Goal: Transaction & Acquisition: Purchase product/service

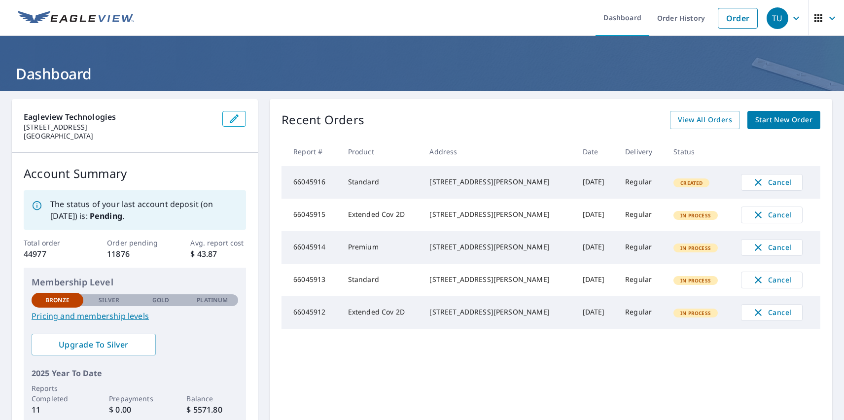
click at [770, 18] on div "TU" at bounding box center [778, 18] width 22 height 22
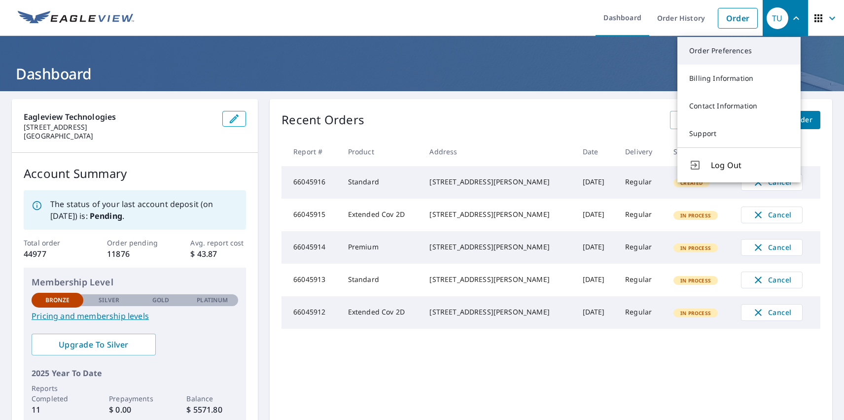
click at [739, 51] on link "Order Preferences" at bounding box center [739, 51] width 123 height 28
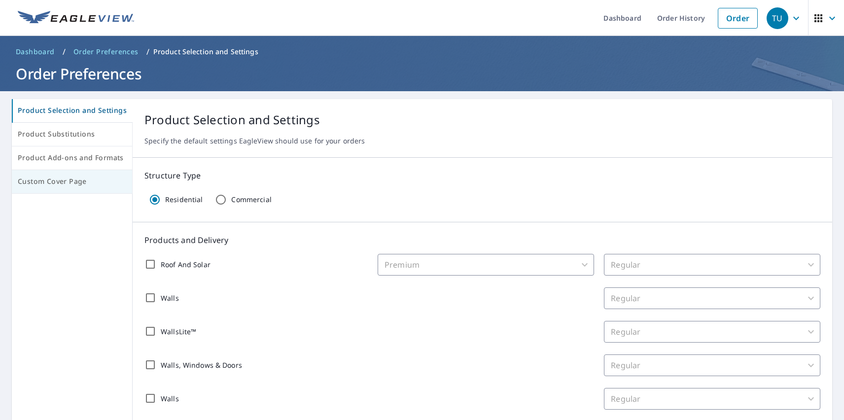
click at [71, 182] on span "Custom Cover Page" at bounding box center [72, 182] width 109 height 12
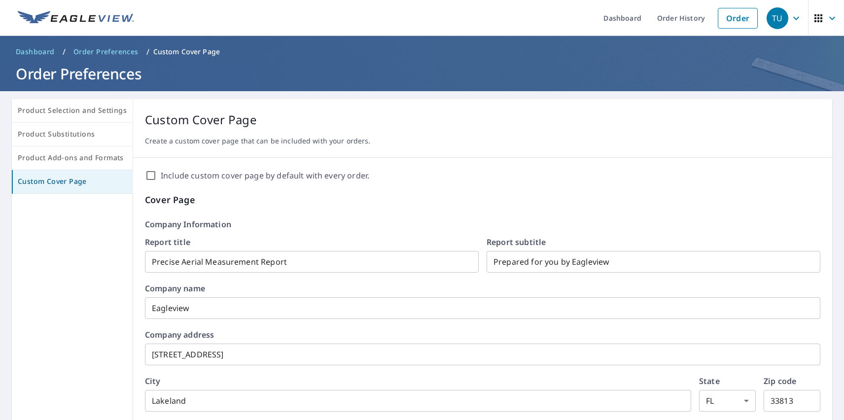
scroll to position [170, 0]
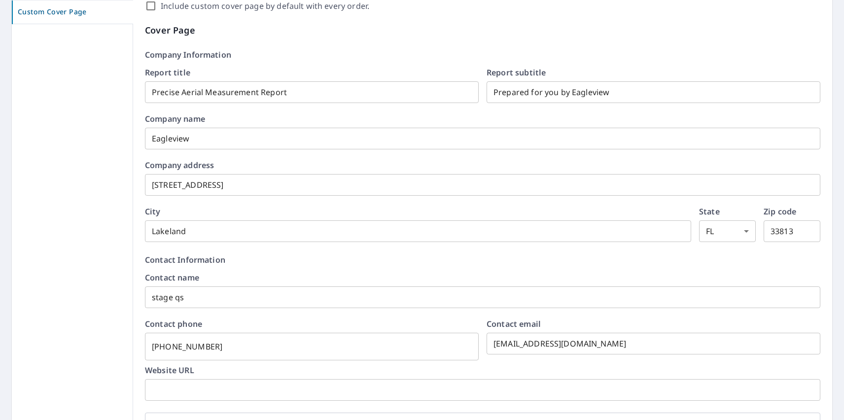
click at [261, 6] on label "Include custom cover page by default with every order." at bounding box center [265, 6] width 209 height 12
click at [157, 6] on input "Include custom cover page by default with every order." at bounding box center [151, 6] width 12 height 12
checkbox input "true"
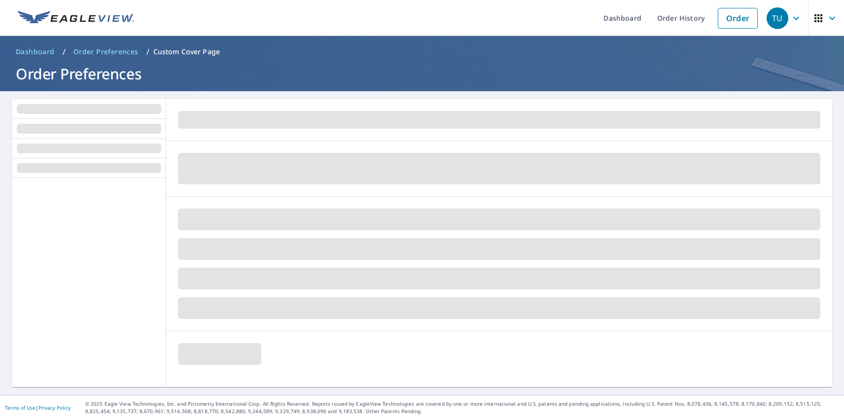
scroll to position [0, 0]
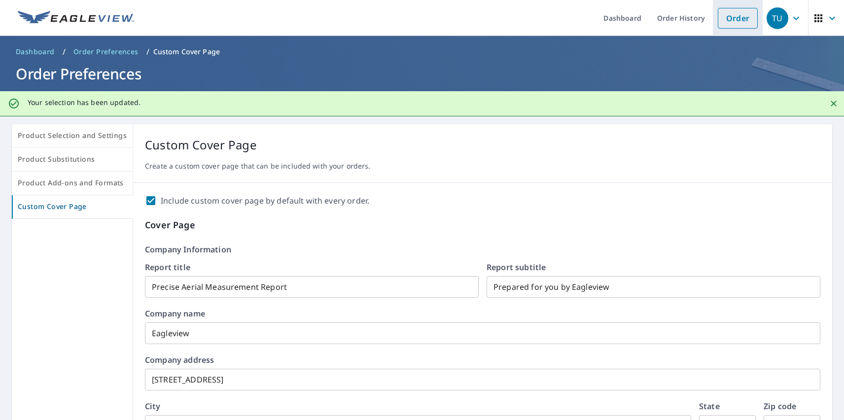
click at [730, 18] on link "Order" at bounding box center [738, 18] width 40 height 21
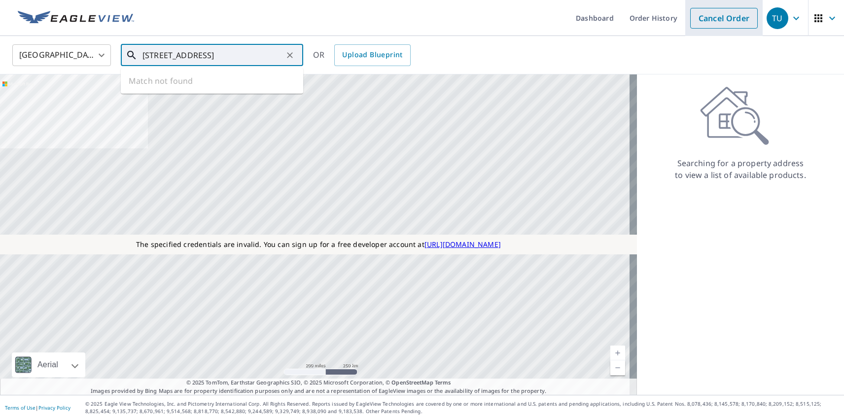
type input "[STREET_ADDRESS]"
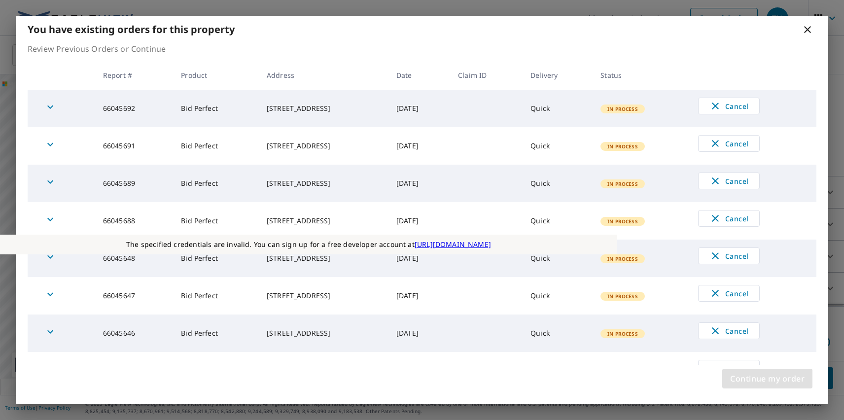
click at [767, 379] on span "Continue my order" at bounding box center [767, 379] width 74 height 14
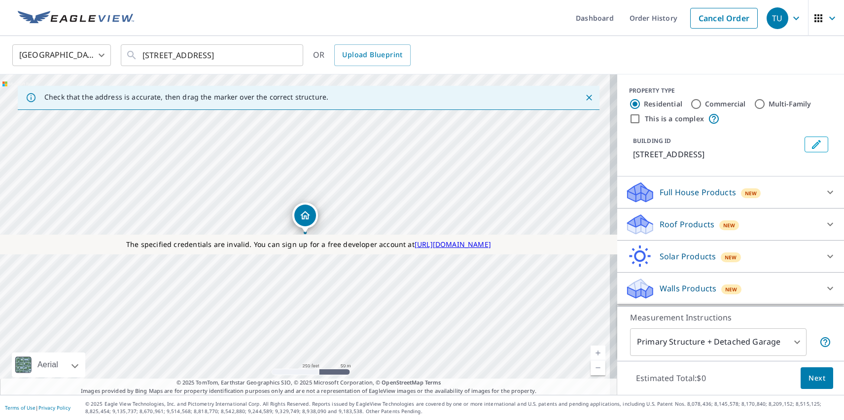
click at [679, 224] on p "Roof Products" at bounding box center [687, 224] width 55 height 12
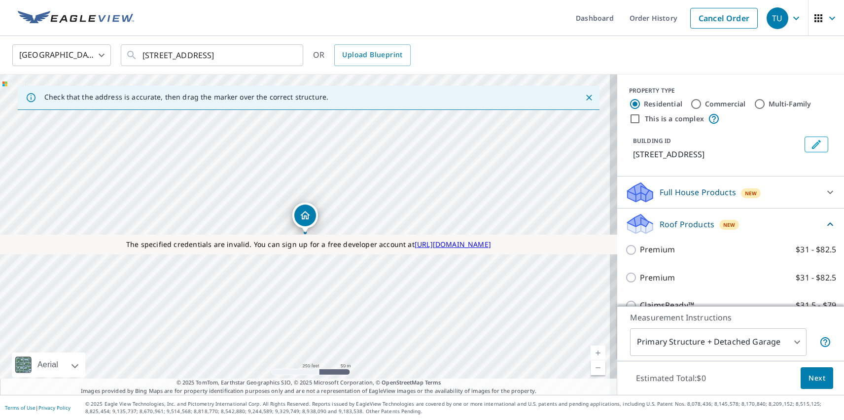
checkbox input "true"
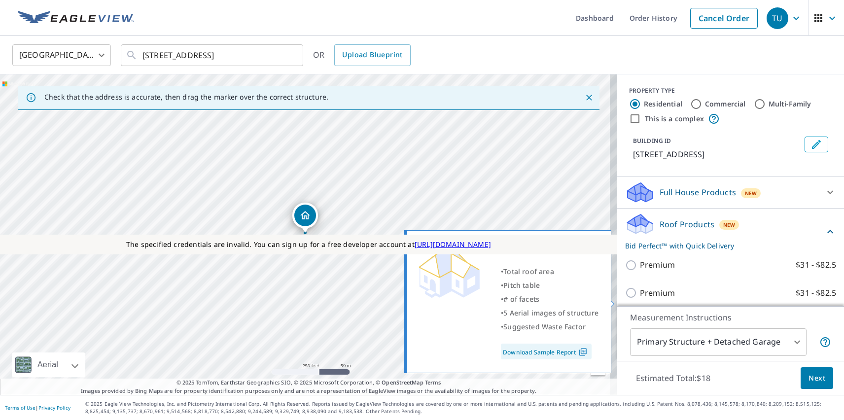
scroll to position [245, 0]
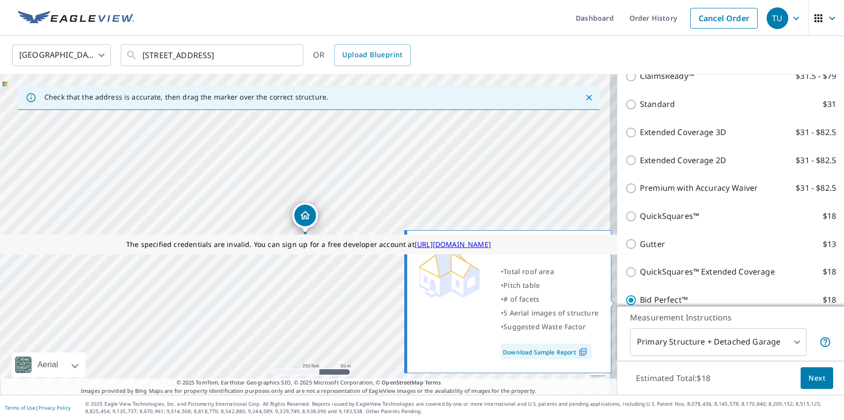
click at [810, 378] on span "Next" at bounding box center [817, 378] width 17 height 12
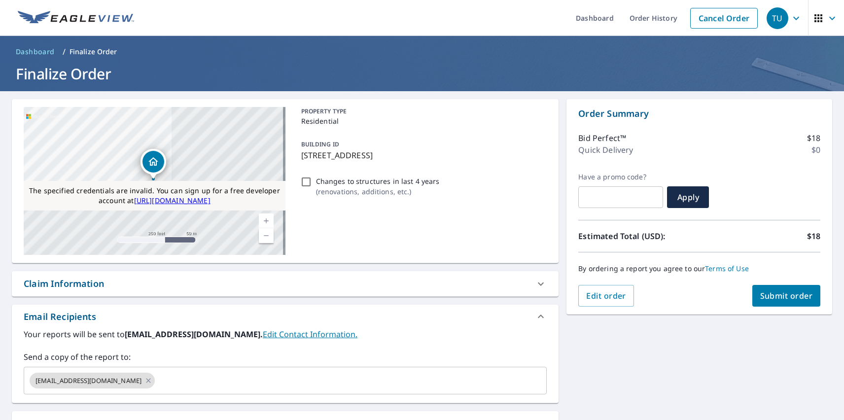
click at [95, 419] on div "Substitutions and Customization" at bounding box center [95, 423] width 142 height 13
click at [779, 296] on span "Submit order" at bounding box center [787, 296] width 53 height 11
checkbox input "true"
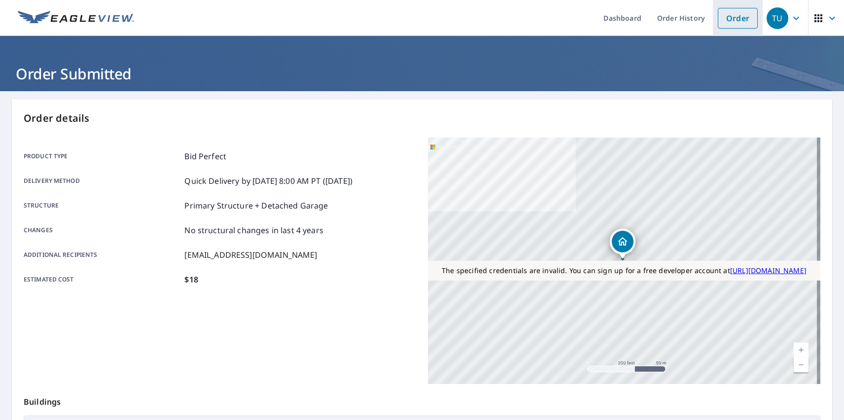
click at [730, 18] on link "Order" at bounding box center [738, 18] width 40 height 21
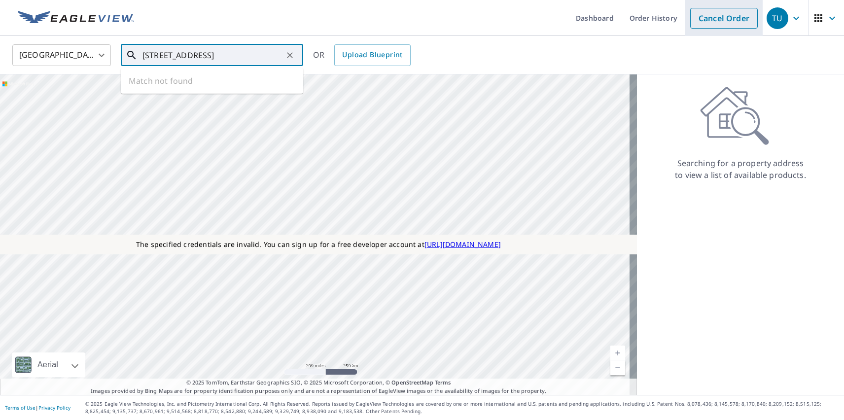
type input "[STREET_ADDRESS]"
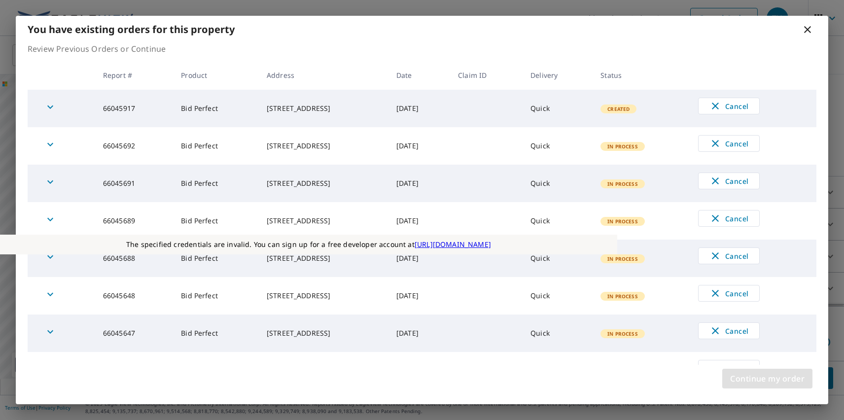
click at [767, 379] on span "Continue my order" at bounding box center [767, 379] width 74 height 14
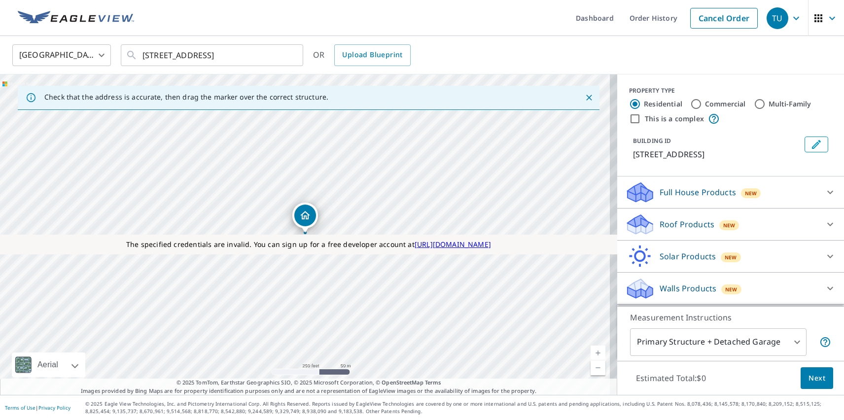
click at [679, 224] on p "Roof Products" at bounding box center [687, 224] width 55 height 12
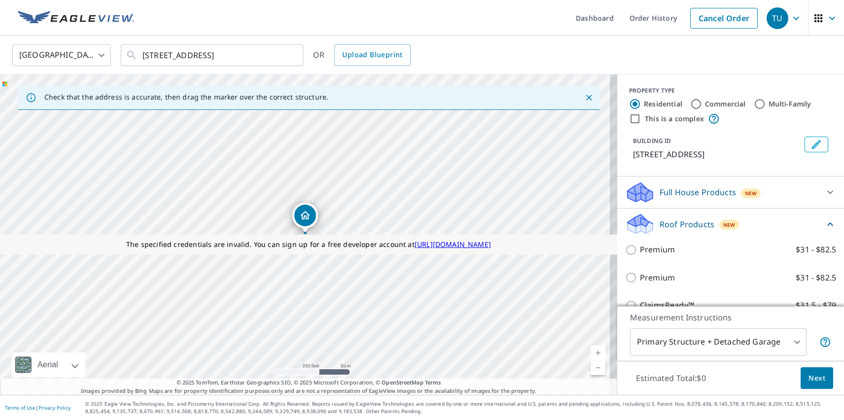
checkbox input "true"
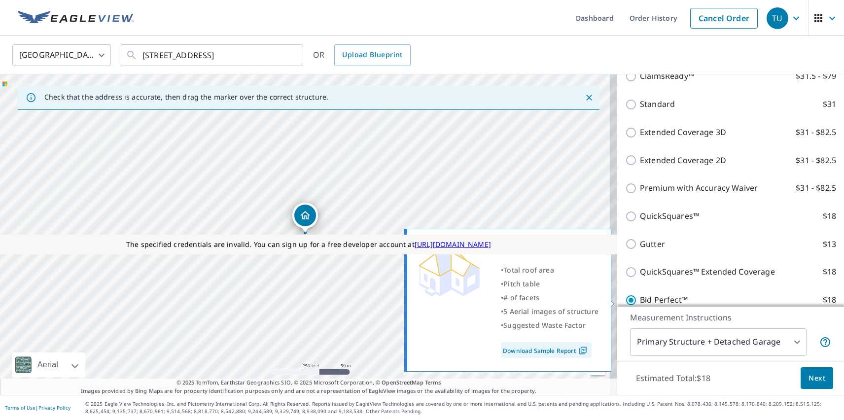
click at [810, 378] on span "Next" at bounding box center [817, 378] width 17 height 12
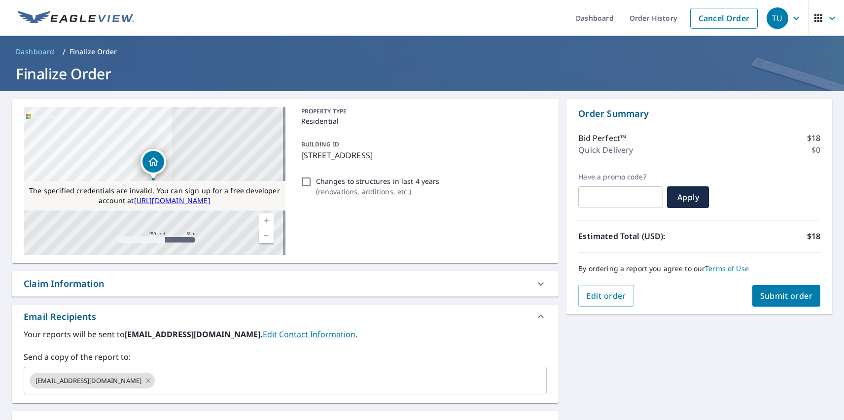
click at [95, 419] on div "Substitutions and Customization" at bounding box center [95, 423] width 142 height 13
checkbox input "false"
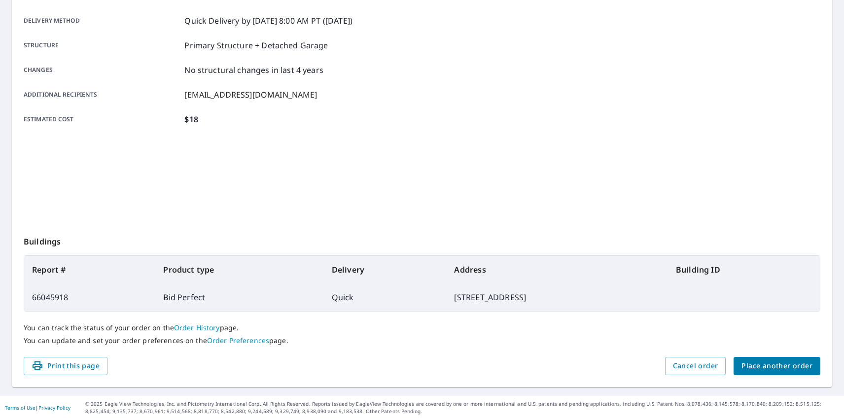
scroll to position [160, 0]
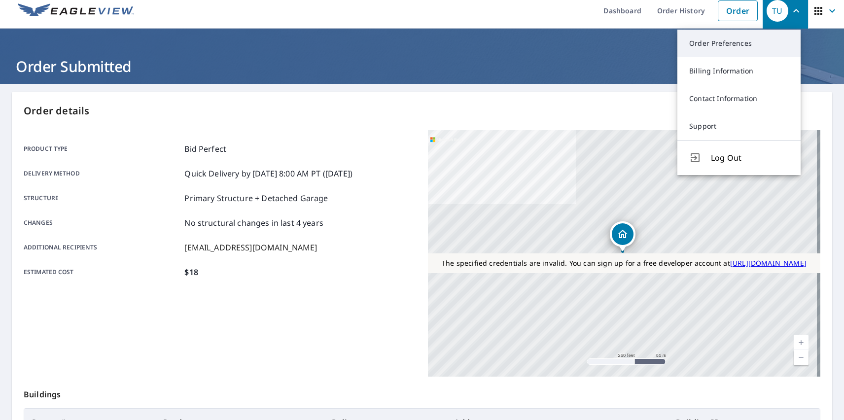
click at [739, 43] on link "Order Preferences" at bounding box center [739, 44] width 123 height 28
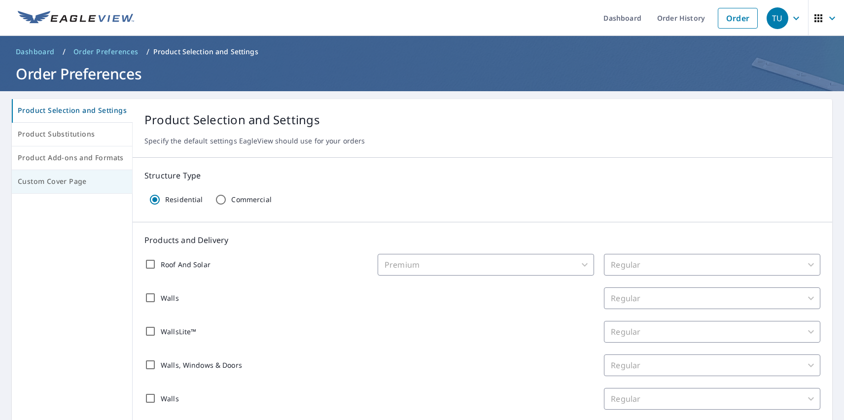
click at [71, 182] on span "Custom Cover Page" at bounding box center [72, 182] width 109 height 12
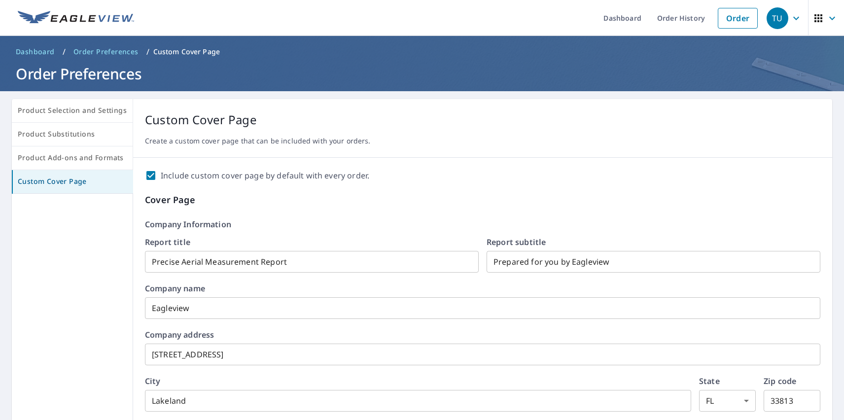
scroll to position [170, 0]
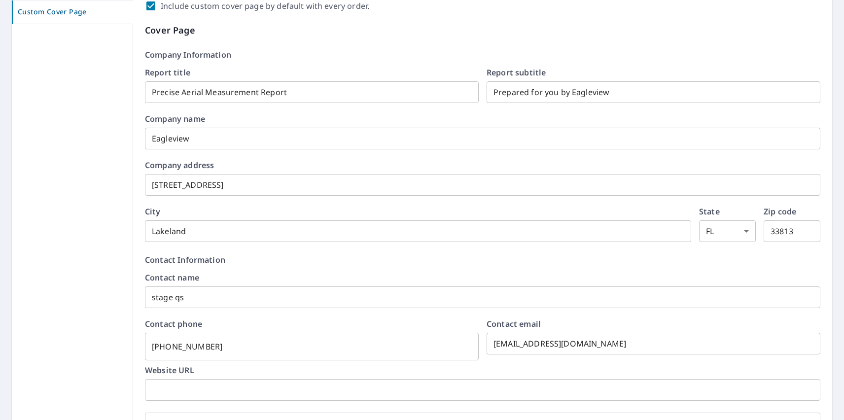
click at [261, 6] on label "Include custom cover page by default with every order." at bounding box center [265, 6] width 209 height 12
click at [157, 6] on input "Include custom cover page by default with every order." at bounding box center [151, 6] width 12 height 12
checkbox input "false"
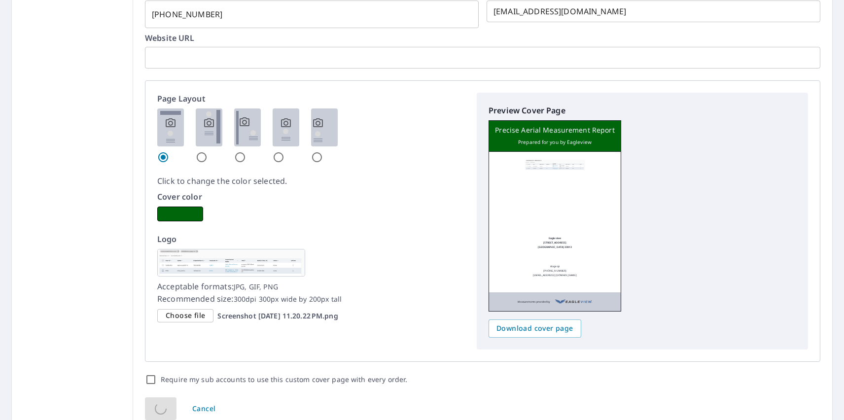
scroll to position [0, 0]
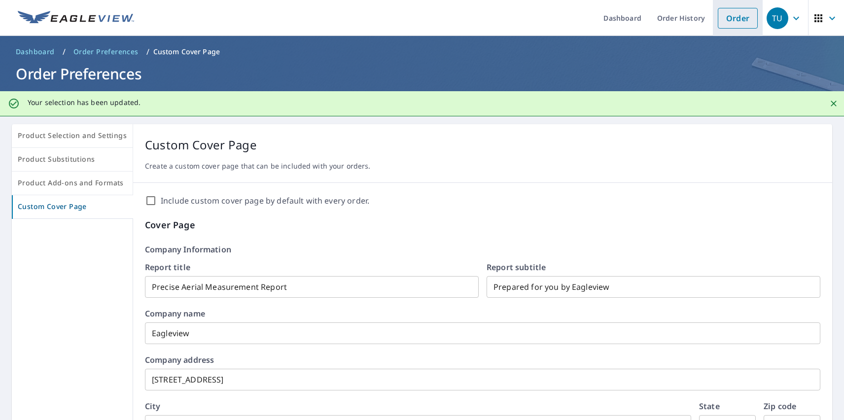
click at [730, 18] on link "Order" at bounding box center [738, 18] width 40 height 21
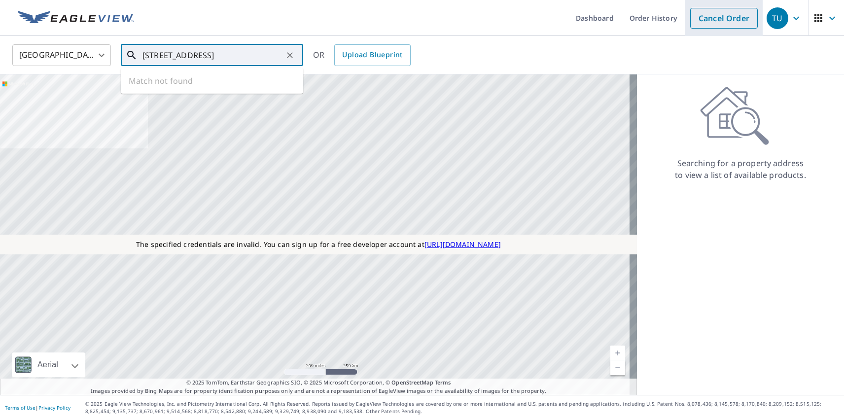
type input "[STREET_ADDRESS]"
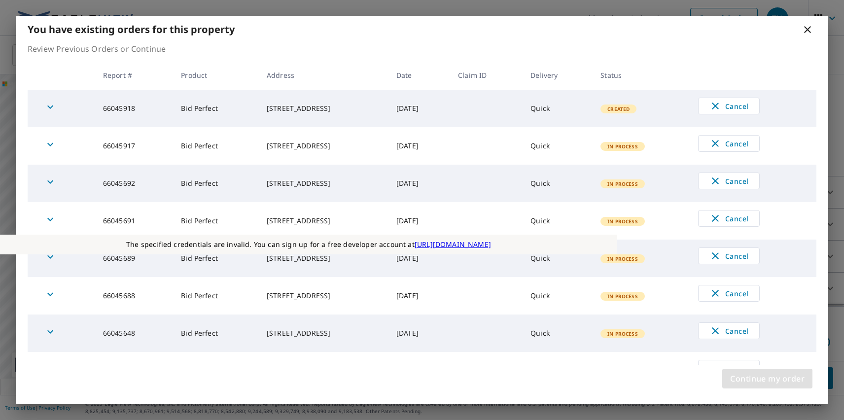
click at [767, 379] on span "Continue my order" at bounding box center [767, 379] width 74 height 14
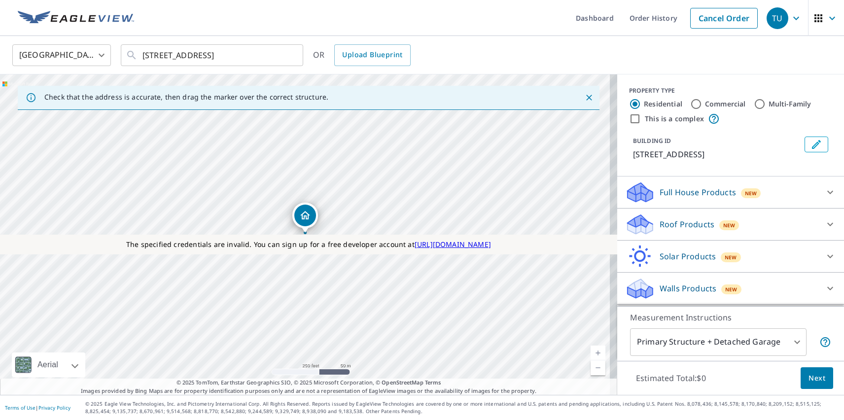
click at [679, 224] on p "Roof Products" at bounding box center [687, 224] width 55 height 12
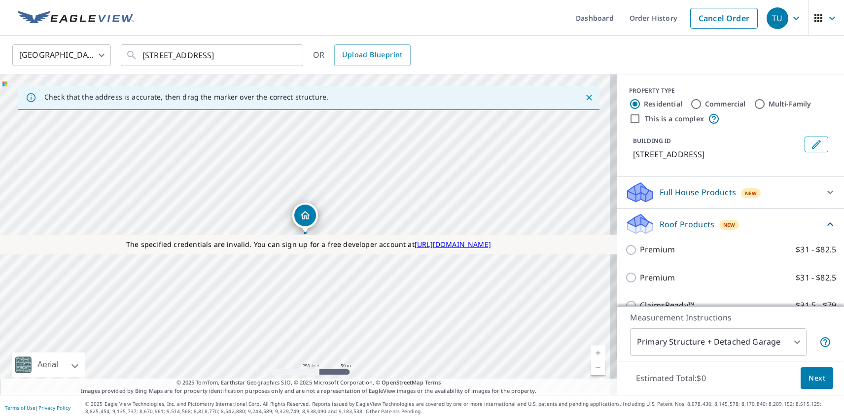
checkbox input "true"
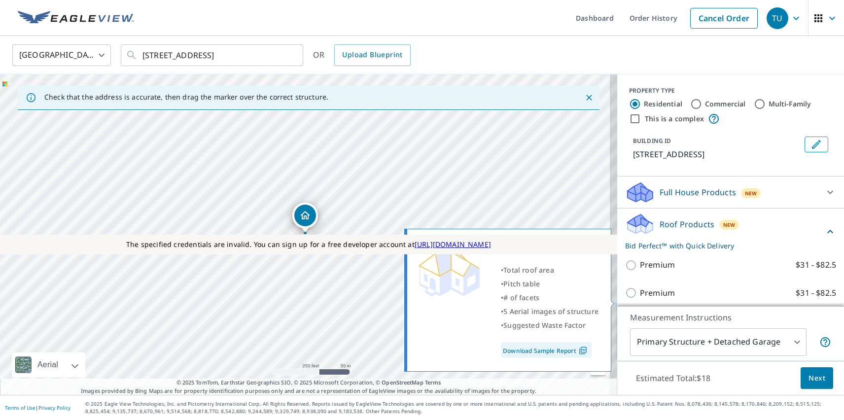
scroll to position [245, 0]
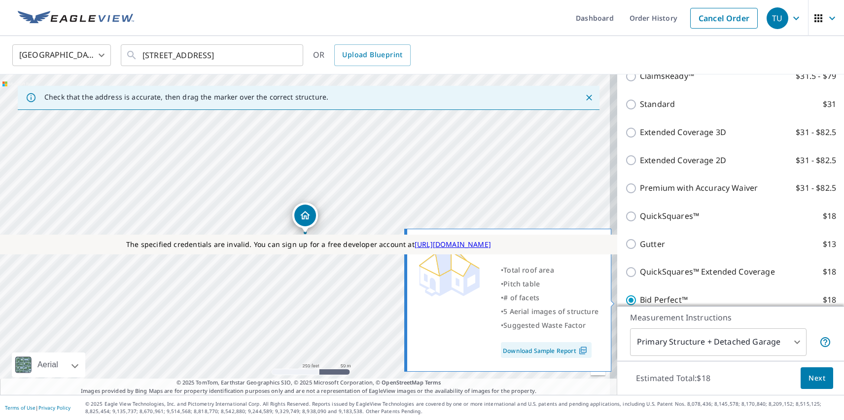
click at [810, 378] on span "Next" at bounding box center [817, 378] width 17 height 12
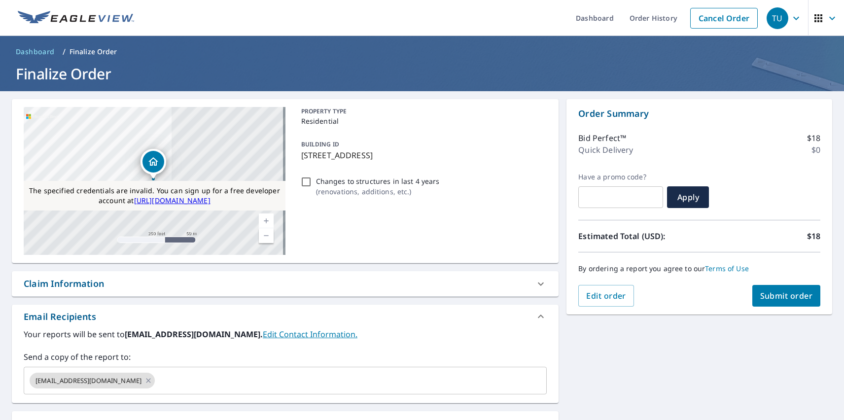
click at [95, 419] on div "Substitutions and Customization" at bounding box center [95, 423] width 142 height 13
click at [779, 296] on span "Submit order" at bounding box center [787, 296] width 53 height 11
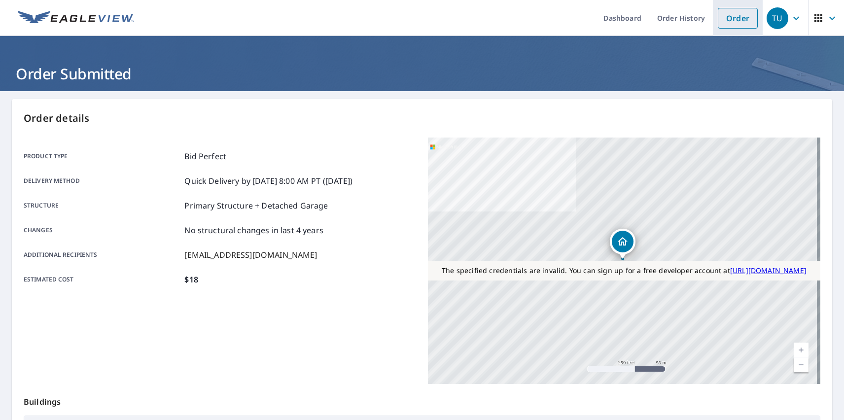
click at [730, 18] on link "Order" at bounding box center [738, 18] width 40 height 21
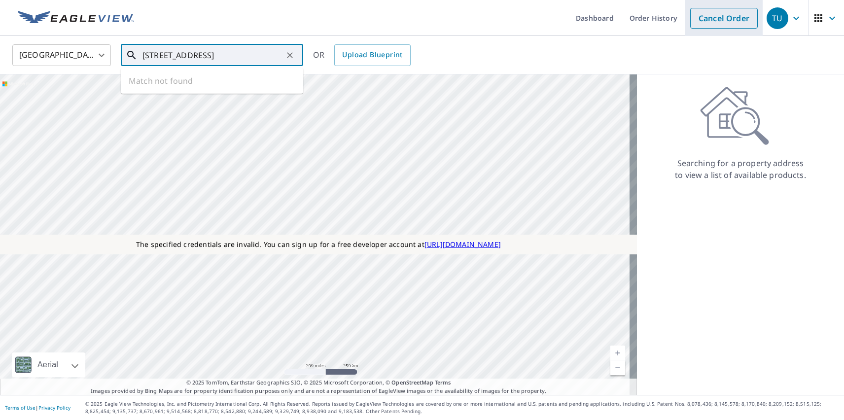
type input "[STREET_ADDRESS]"
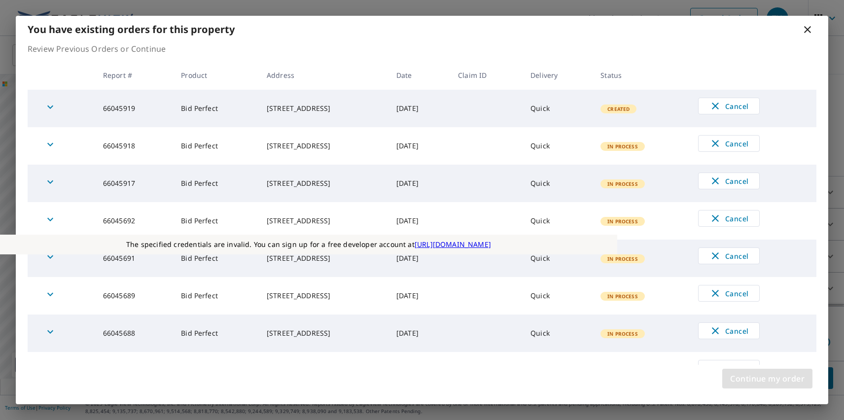
click at [767, 379] on span "Continue my order" at bounding box center [767, 379] width 74 height 14
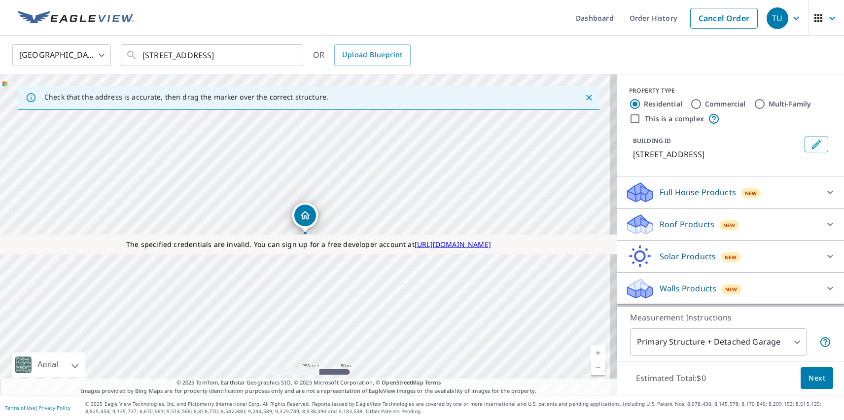
click at [679, 224] on p "Roof Products" at bounding box center [687, 224] width 55 height 12
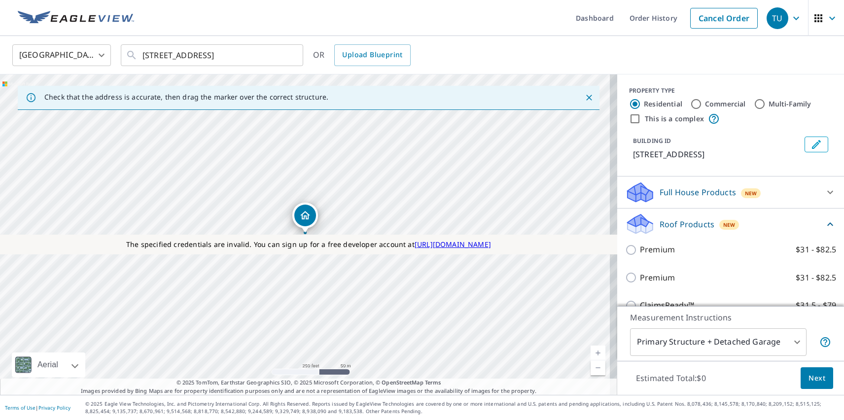
checkbox input "true"
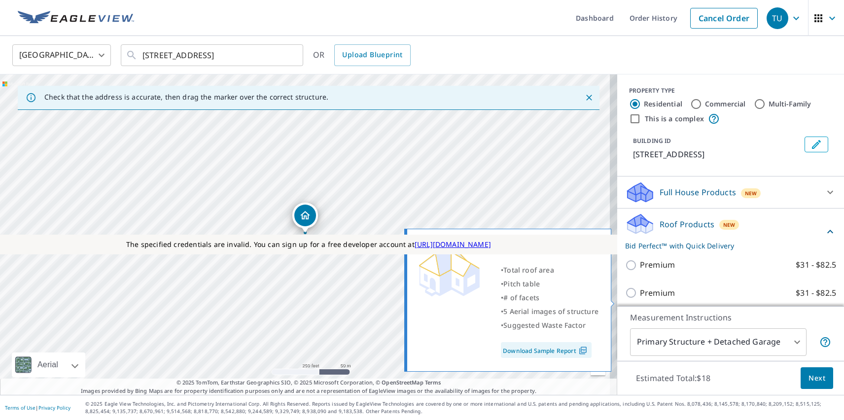
scroll to position [245, 0]
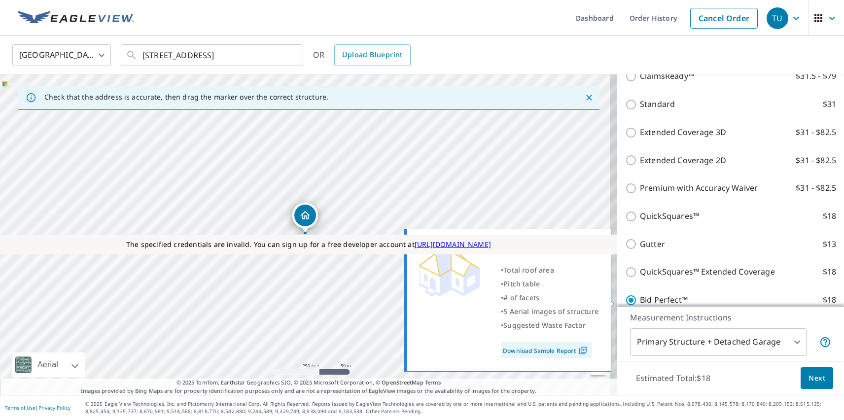
click at [810, 378] on span "Next" at bounding box center [817, 378] width 17 height 12
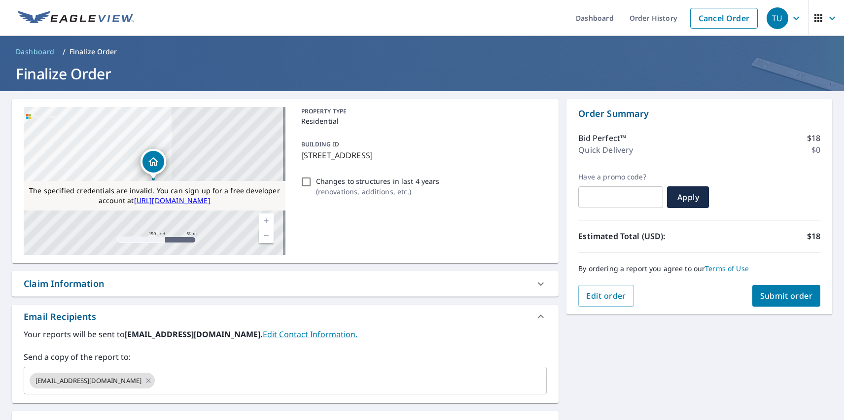
click at [95, 419] on div "Substitutions and Customization" at bounding box center [95, 423] width 142 height 13
checkbox input "true"
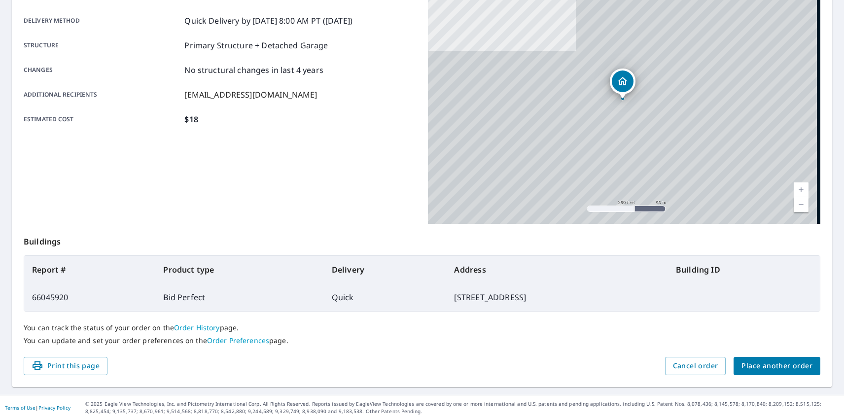
scroll to position [160, 0]
